Goal: Task Accomplishment & Management: Manage account settings

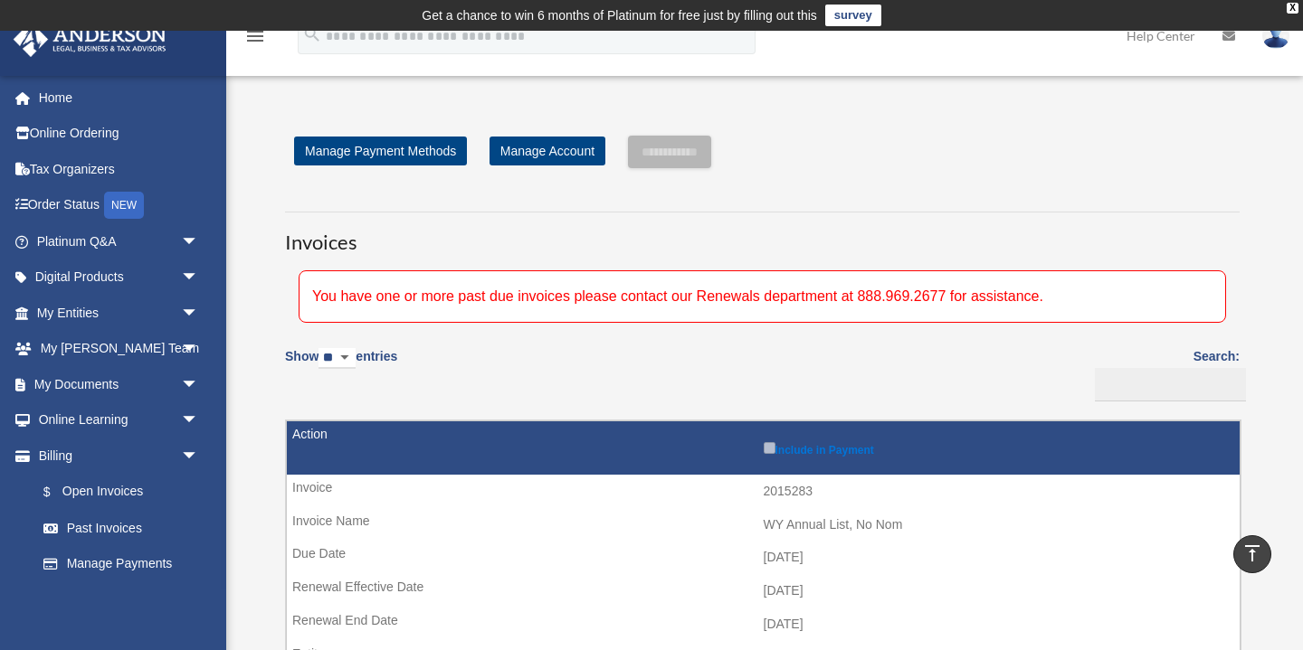
scroll to position [352, 0]
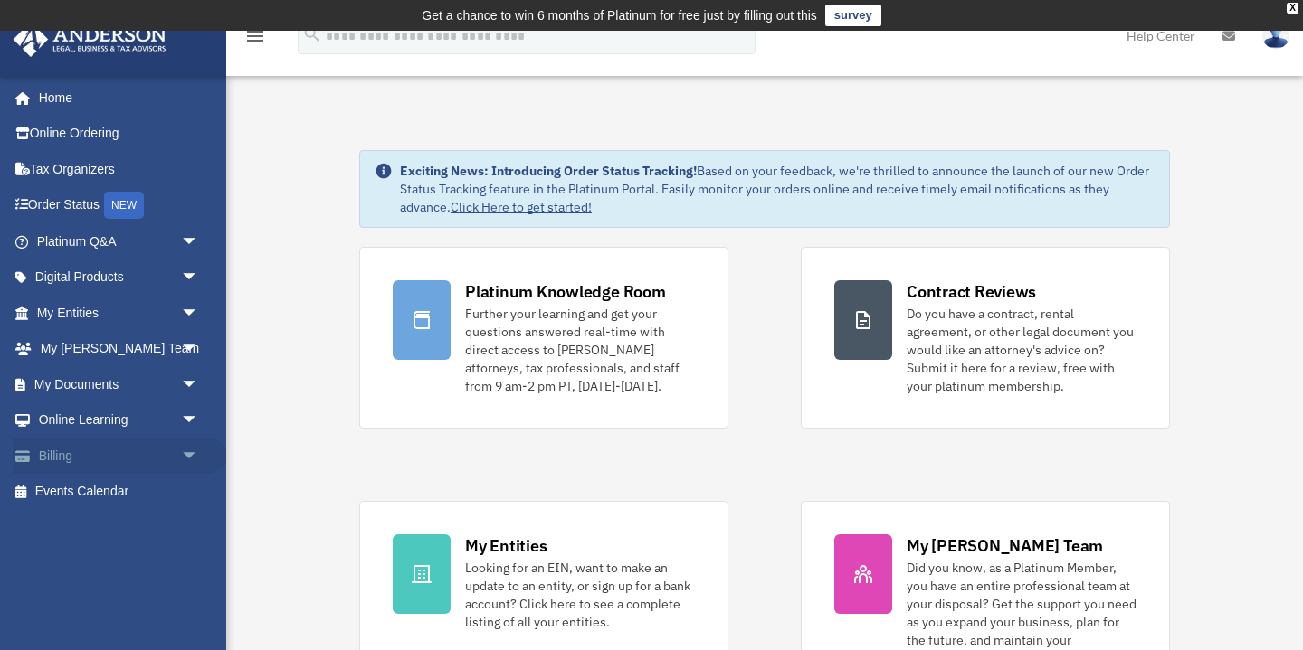
click at [157, 460] on link "Billing arrow_drop_down" at bounding box center [119, 456] width 213 height 36
click at [188, 460] on span "arrow_drop_down" at bounding box center [199, 456] width 36 height 37
click at [131, 490] on link "$ Open Invoices" at bounding box center [125, 492] width 201 height 37
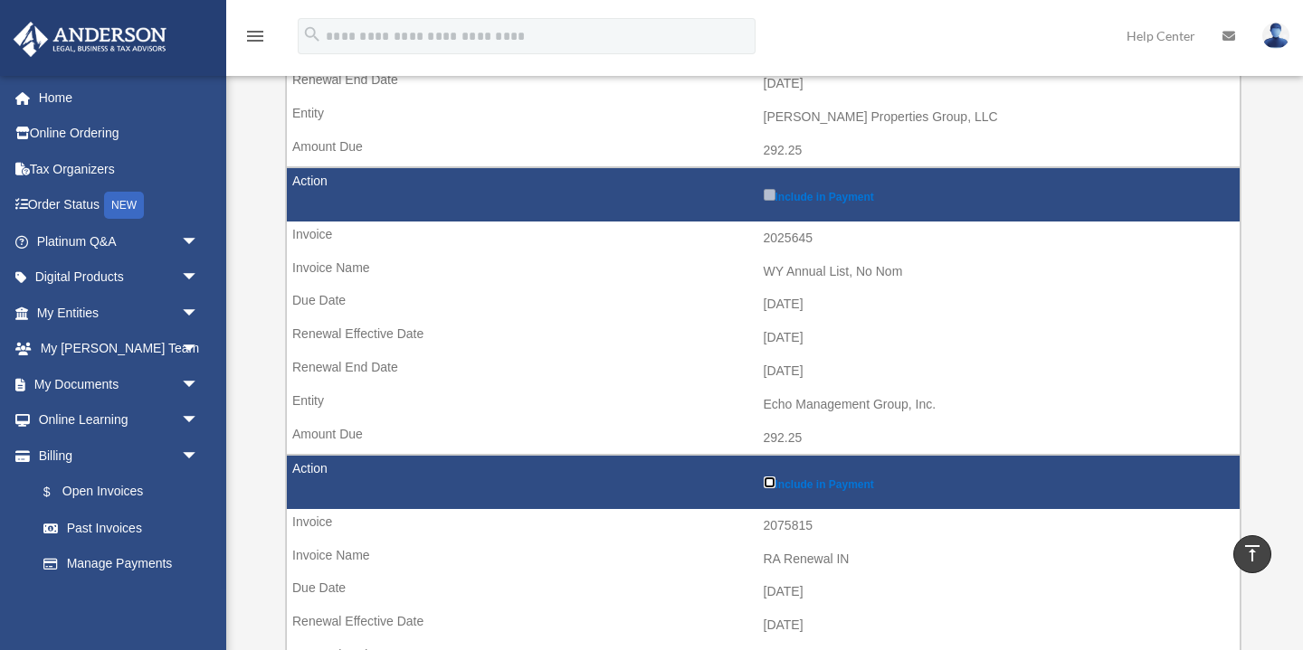
scroll to position [545, 0]
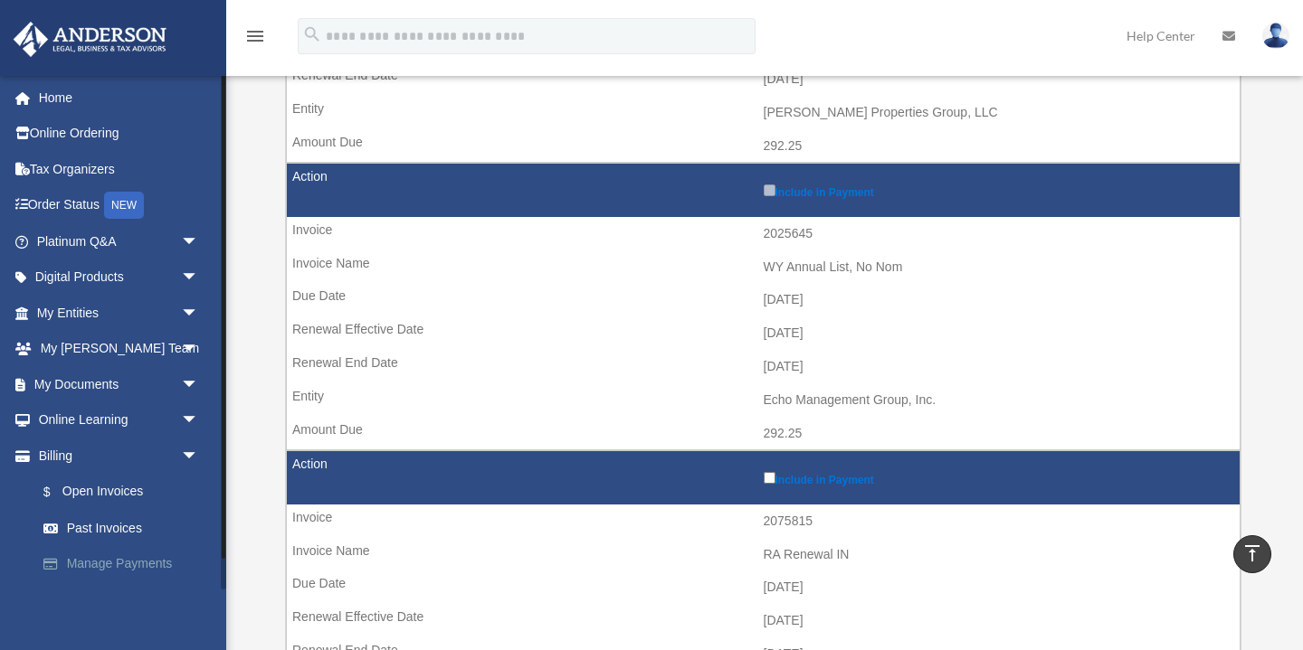
click at [121, 571] on link "Manage Payments" at bounding box center [125, 564] width 201 height 36
click at [121, 573] on link "Manage Payments" at bounding box center [125, 564] width 201 height 36
